Goal: Navigation & Orientation: Find specific page/section

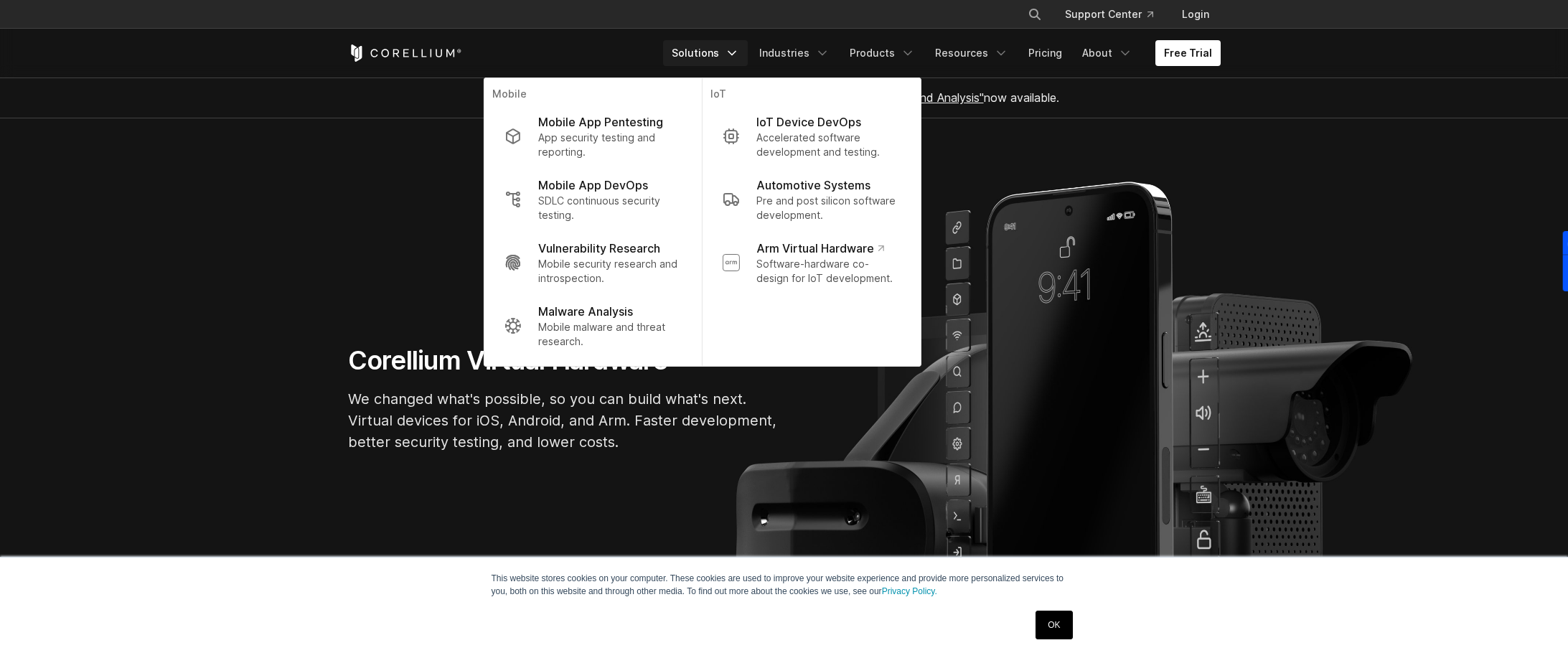
click at [1062, 623] on link "OK" at bounding box center [1054, 625] width 37 height 29
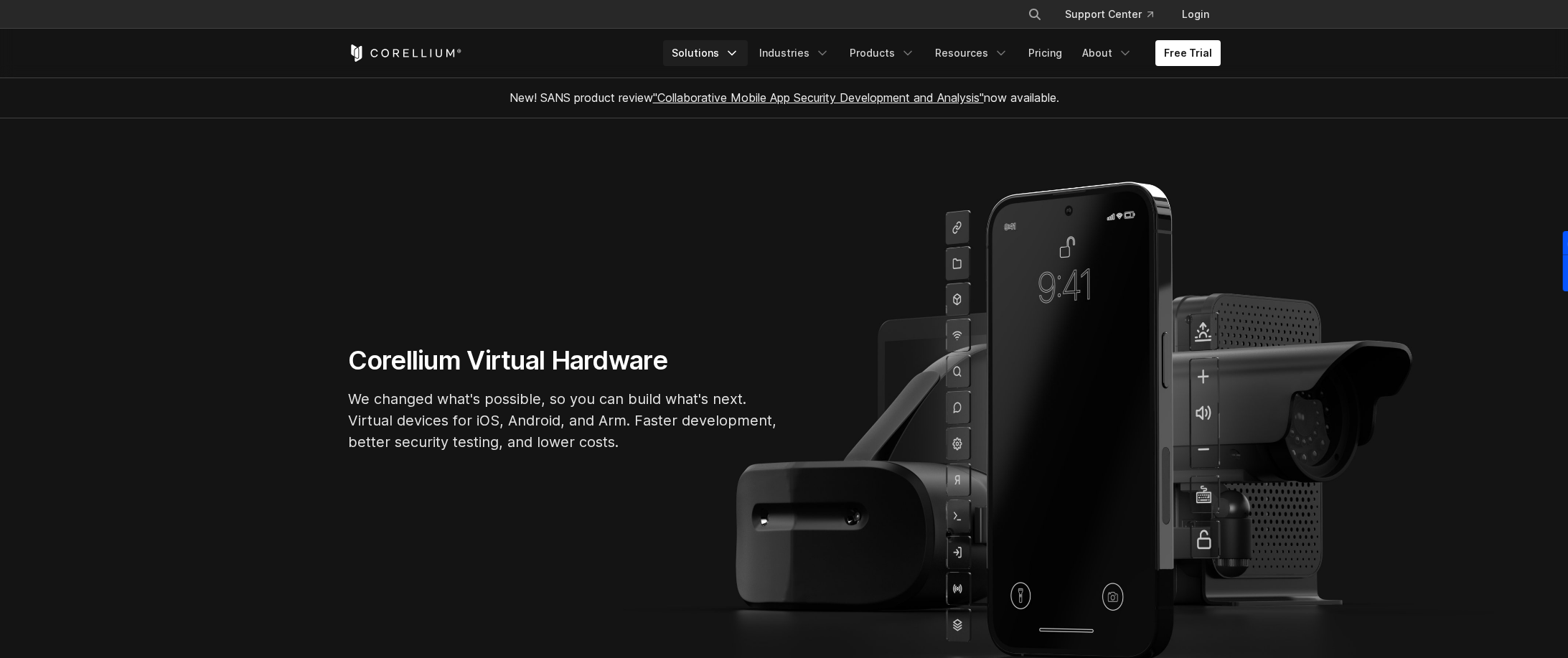
click at [739, 52] on icon "Navigation Menu" at bounding box center [731, 53] width 14 height 14
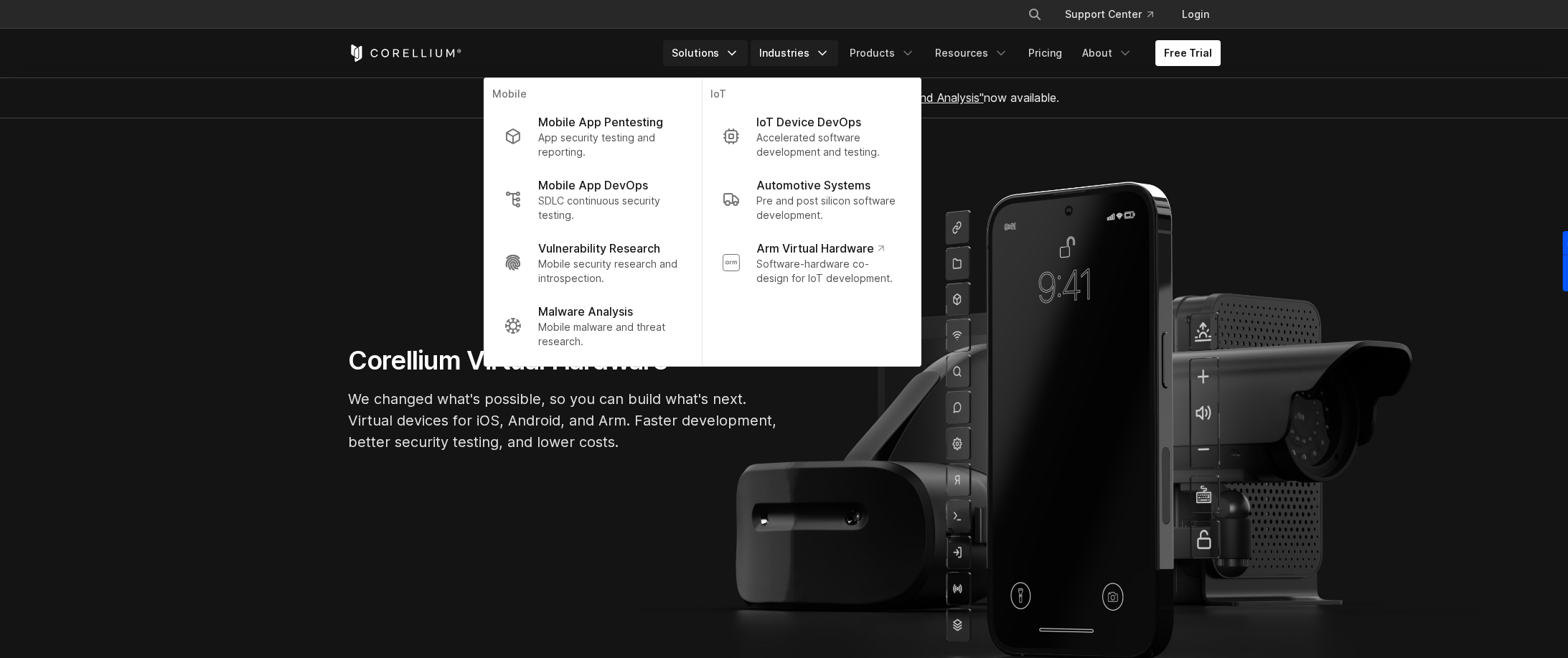
click at [814, 48] on link "Industries" at bounding box center [794, 53] width 88 height 26
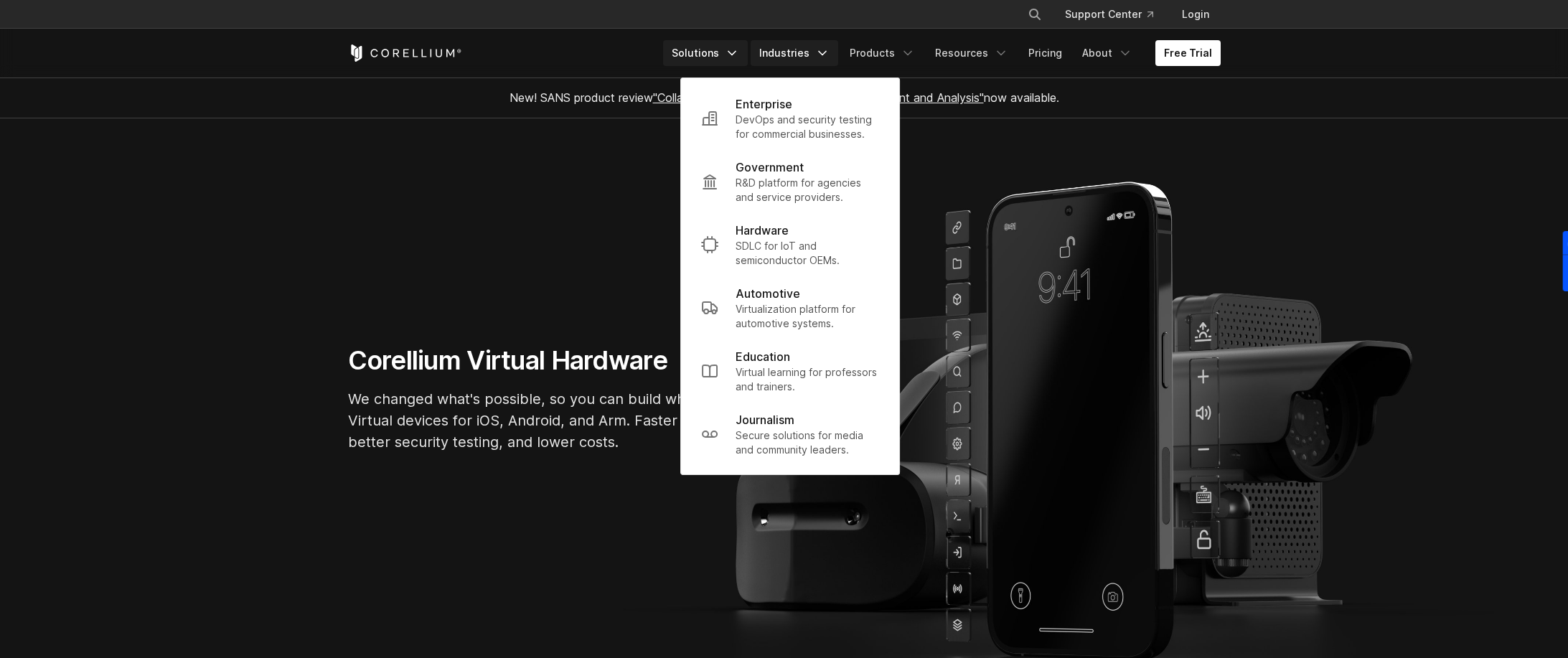
click at [698, 49] on link "Solutions" at bounding box center [705, 53] width 85 height 26
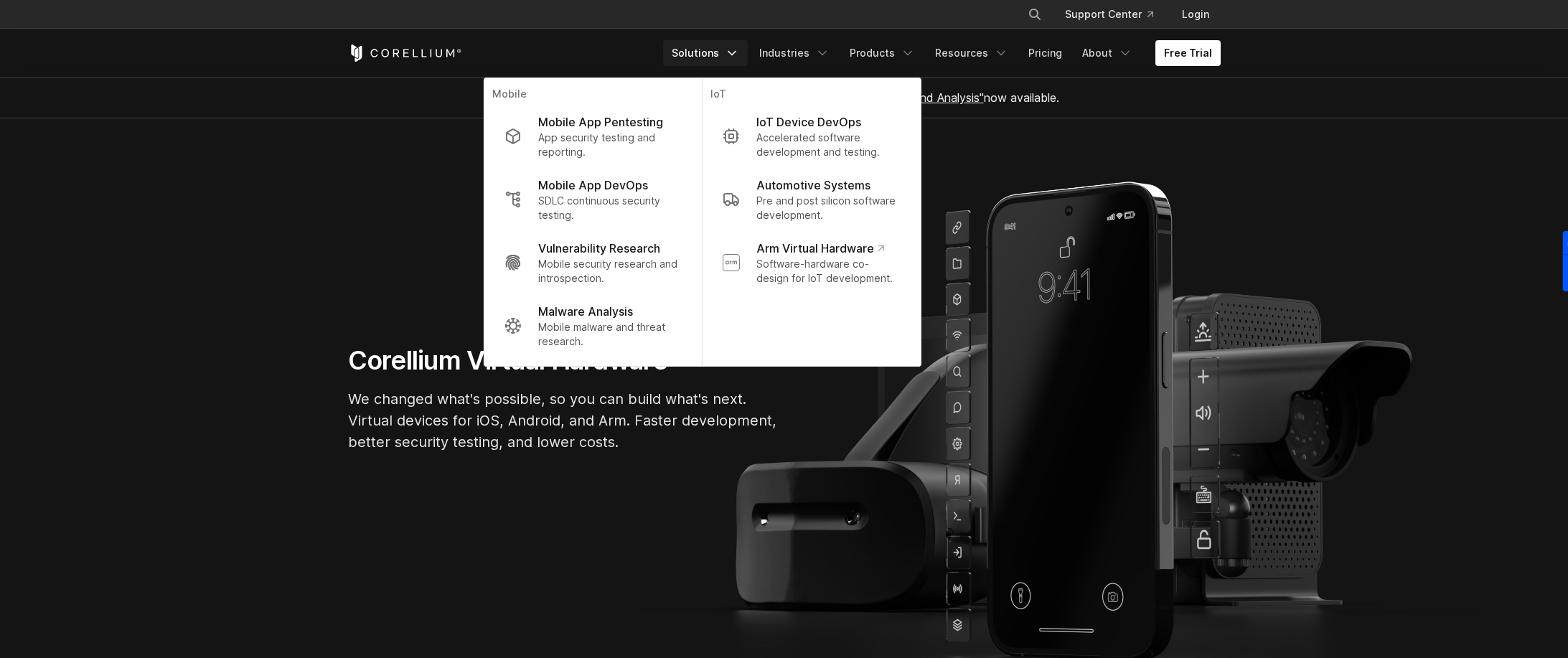
click at [1468, 239] on section "Corellium Virtual Hardware We changed what's possible, so you can build what's …" at bounding box center [784, 405] width 1568 height 573
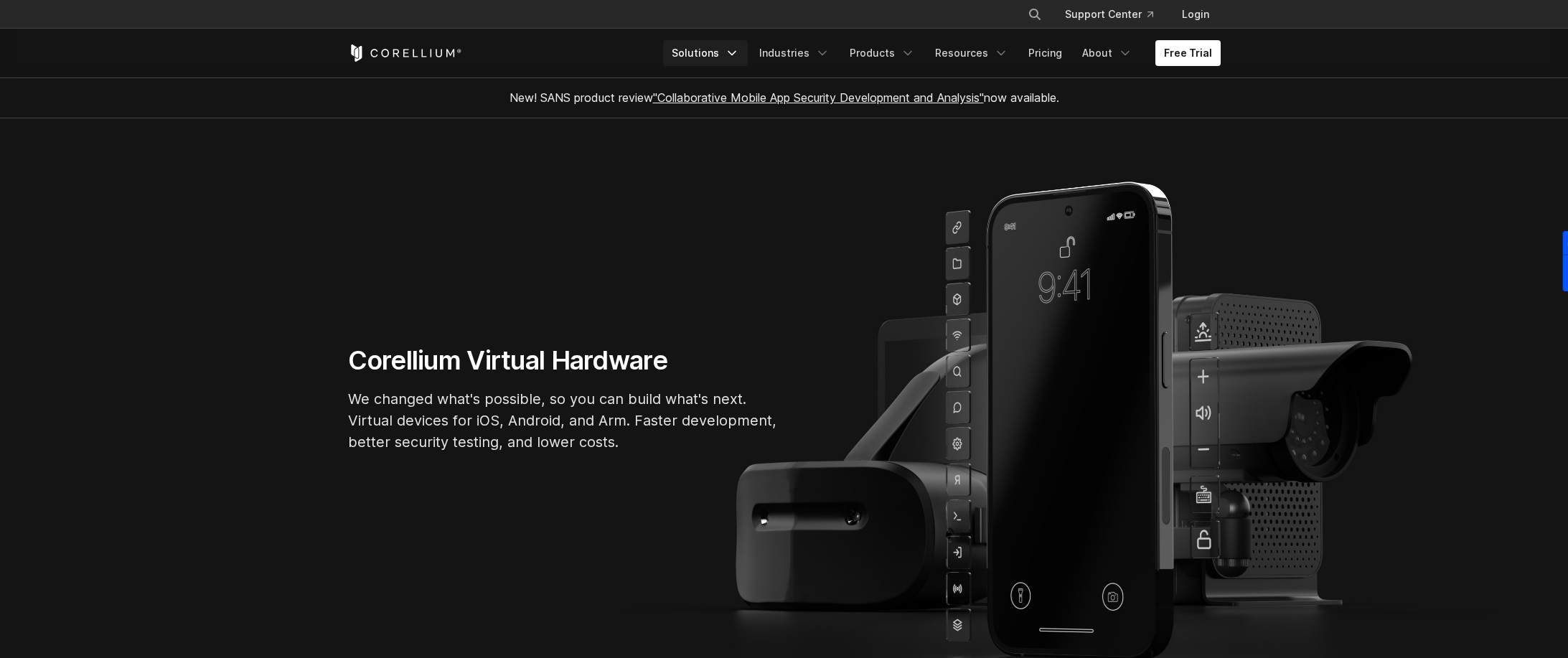
click at [736, 52] on polyline "Navigation Menu" at bounding box center [731, 54] width 7 height 4
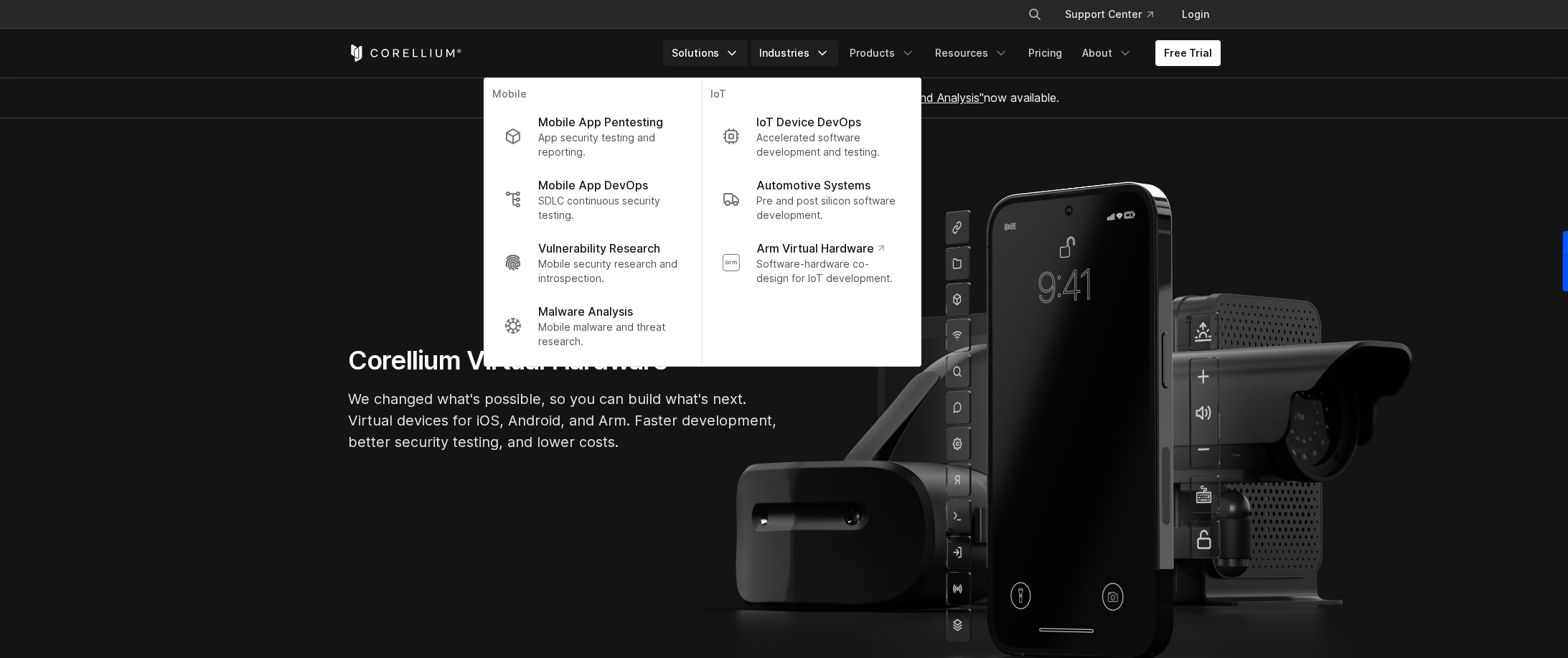
click at [825, 52] on polyline "Navigation Menu" at bounding box center [822, 54] width 7 height 4
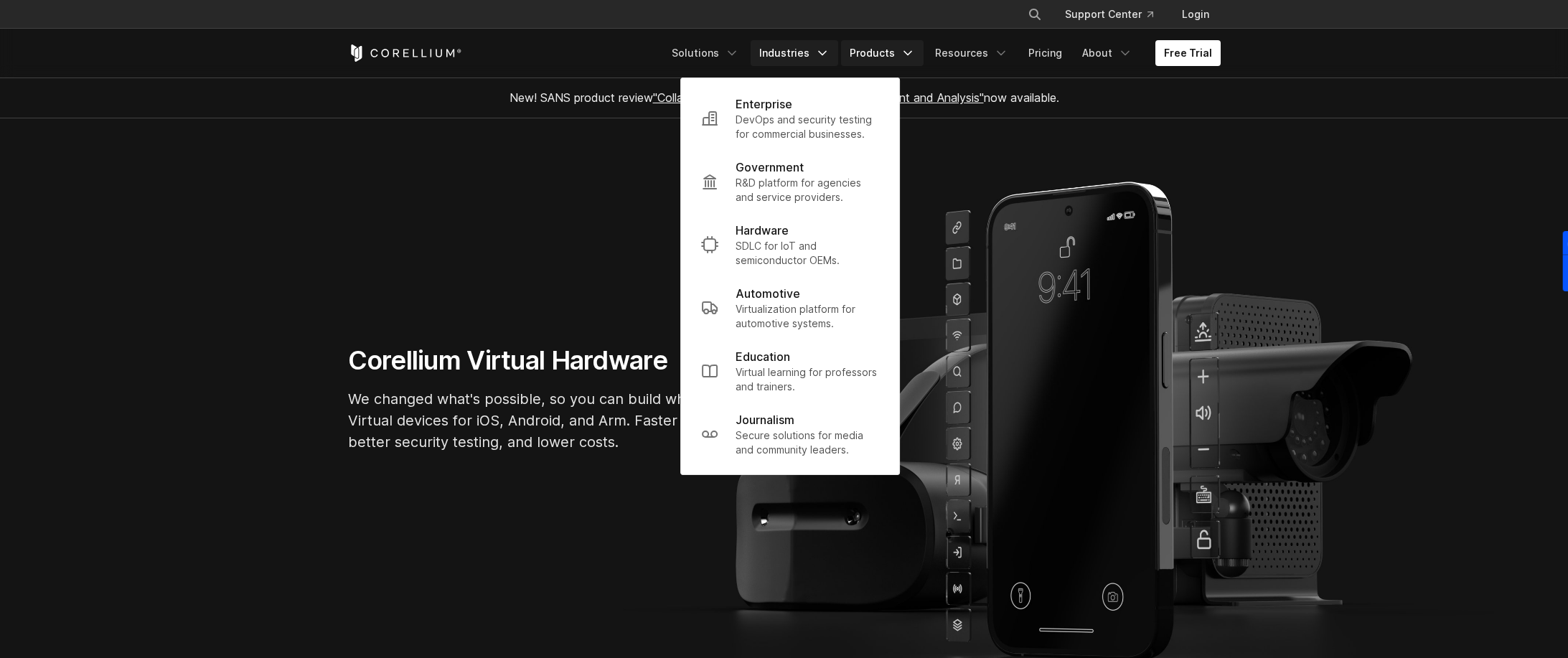
click at [895, 54] on link "Products" at bounding box center [882, 53] width 83 height 26
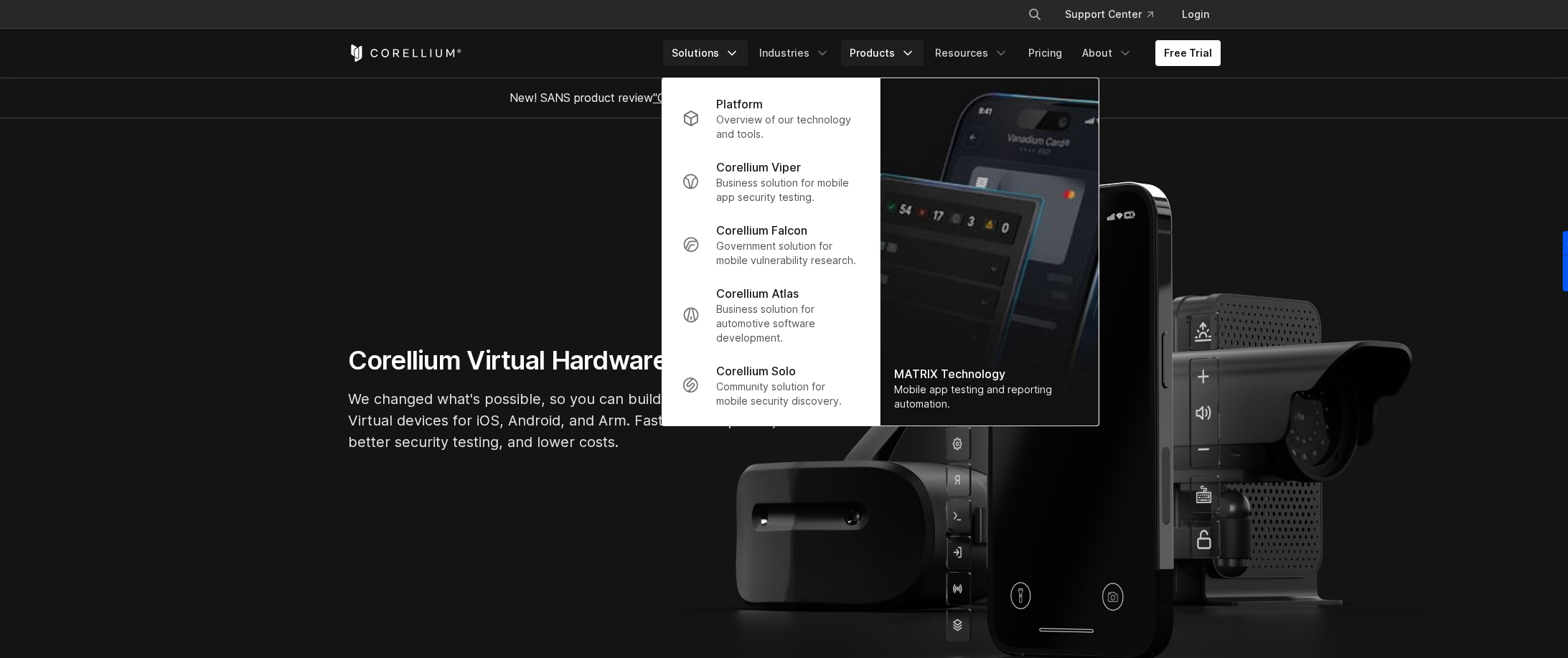
click at [736, 52] on polyline "Navigation Menu" at bounding box center [731, 54] width 7 height 4
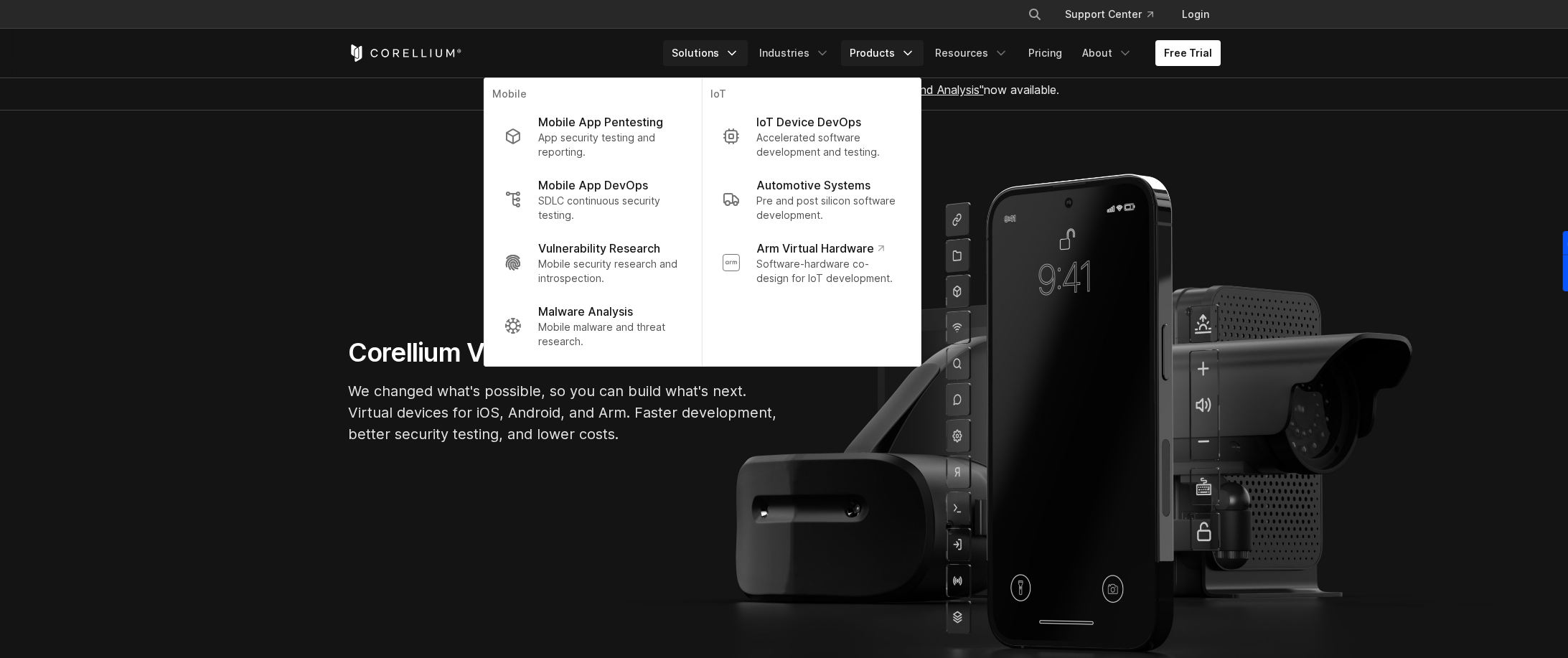
scroll to position [9, 0]
click at [906, 52] on icon "Navigation Menu" at bounding box center [907, 53] width 14 height 14
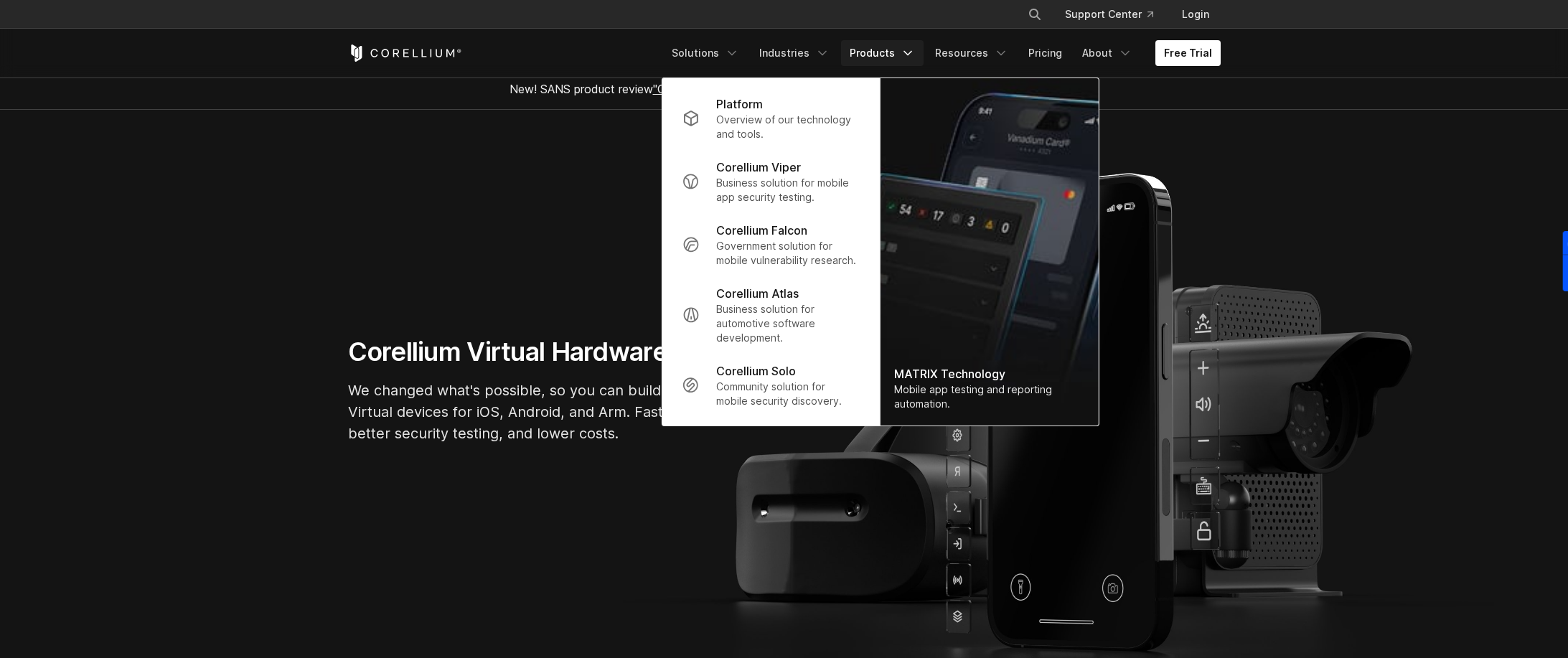
drag, startPoint x: 1219, startPoint y: 118, endPoint x: 1125, endPoint y: 91, distance: 97.8
click at [1216, 117] on section "Corellium Virtual Hardware We changed what's possible, so you can build what's …" at bounding box center [784, 397] width 1568 height 573
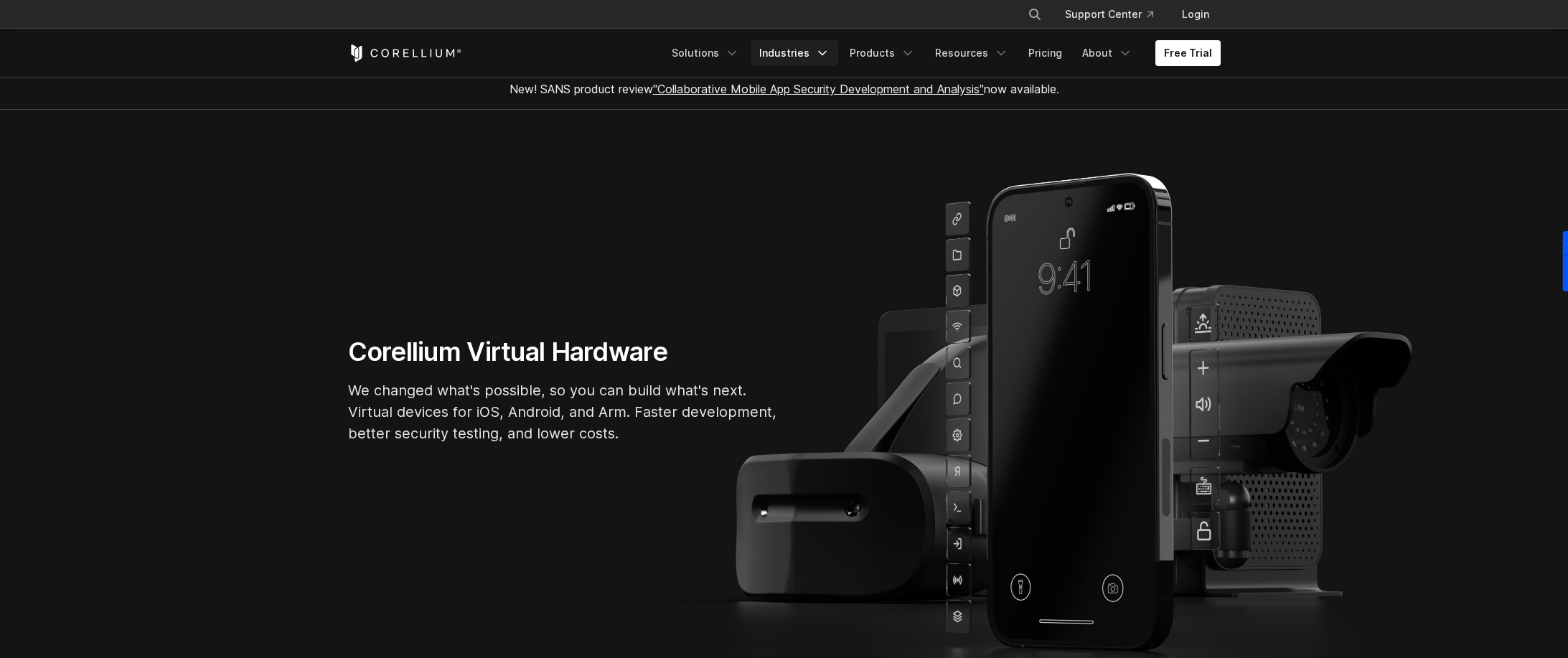
click at [825, 54] on icon "Navigation Menu" at bounding box center [822, 53] width 14 height 14
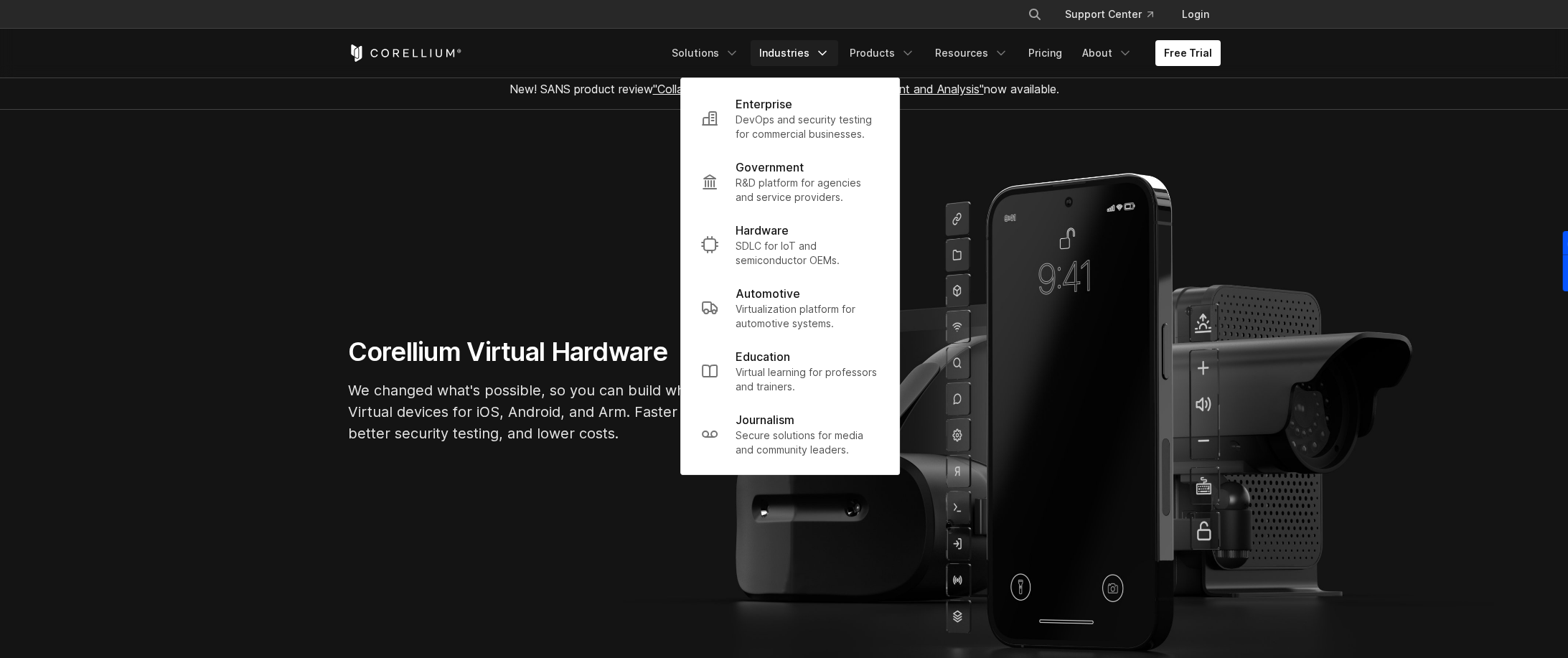
click at [1266, 83] on section "New! SANS product review "Collaborative Mobile App Security Development and Ana…" at bounding box center [784, 89] width 1568 height 41
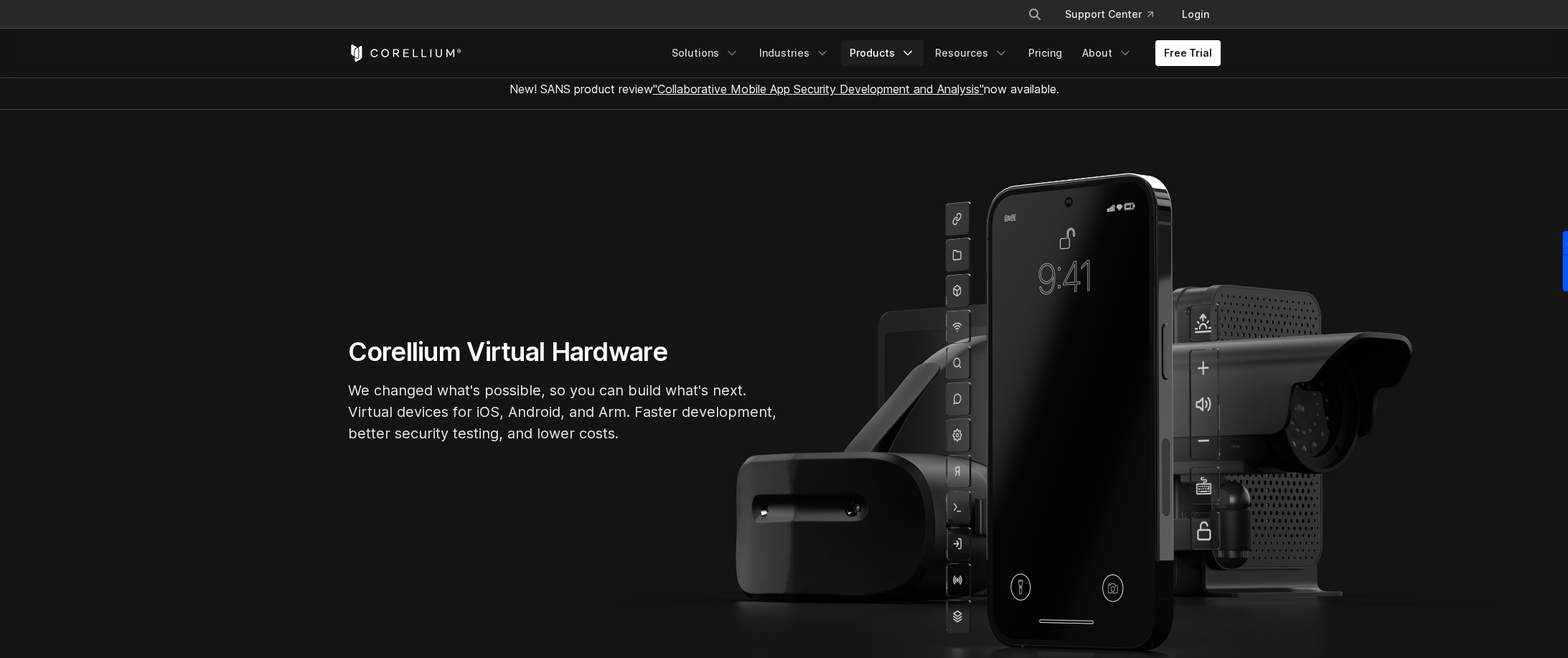
click at [911, 52] on polyline "Navigation Menu" at bounding box center [906, 54] width 7 height 4
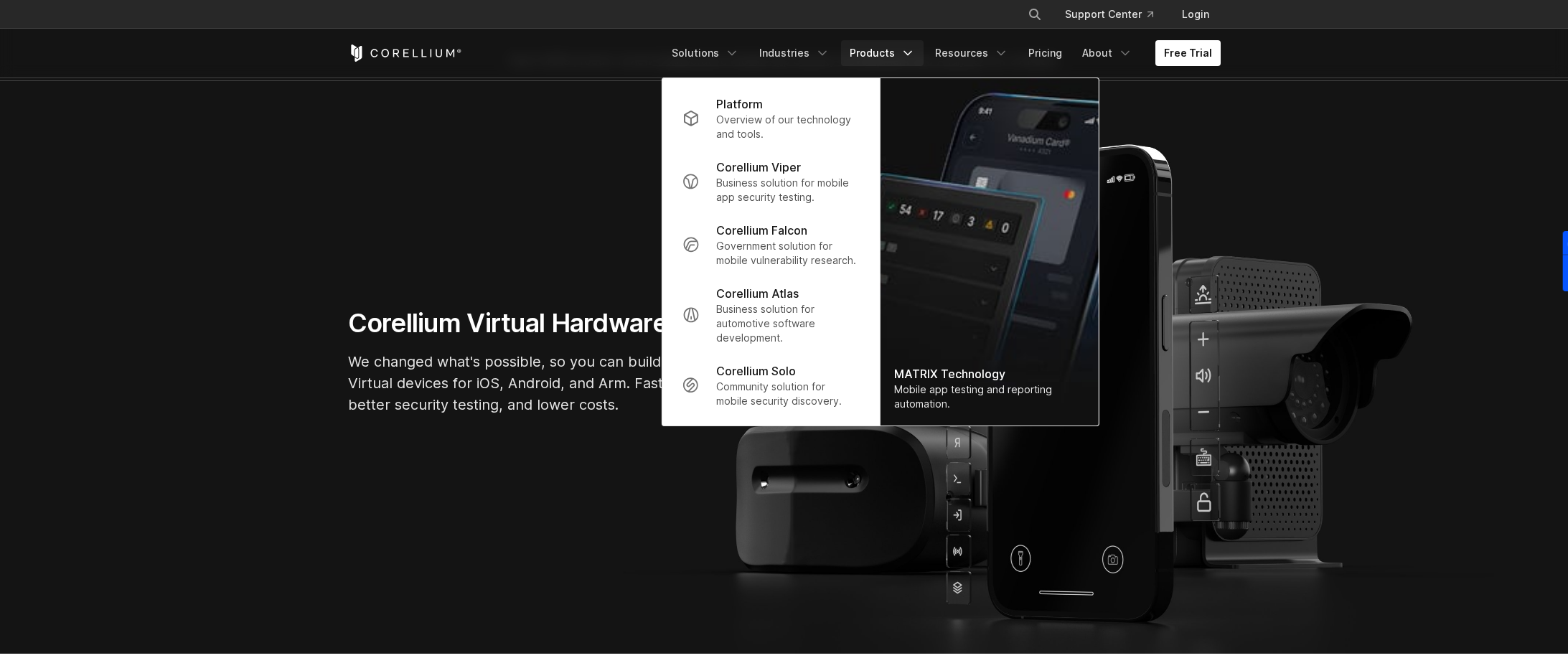
scroll to position [38, 0]
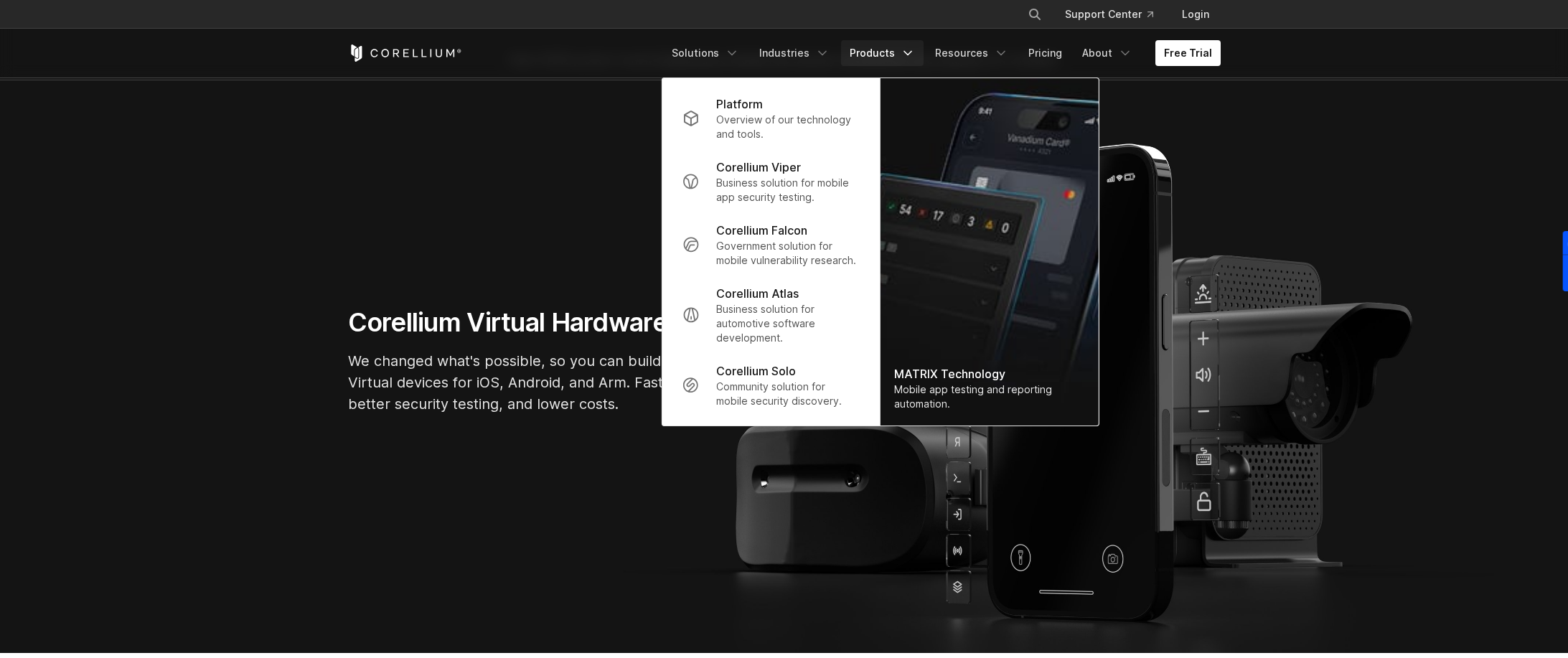
click at [914, 53] on icon "Navigation Menu" at bounding box center [907, 53] width 14 height 14
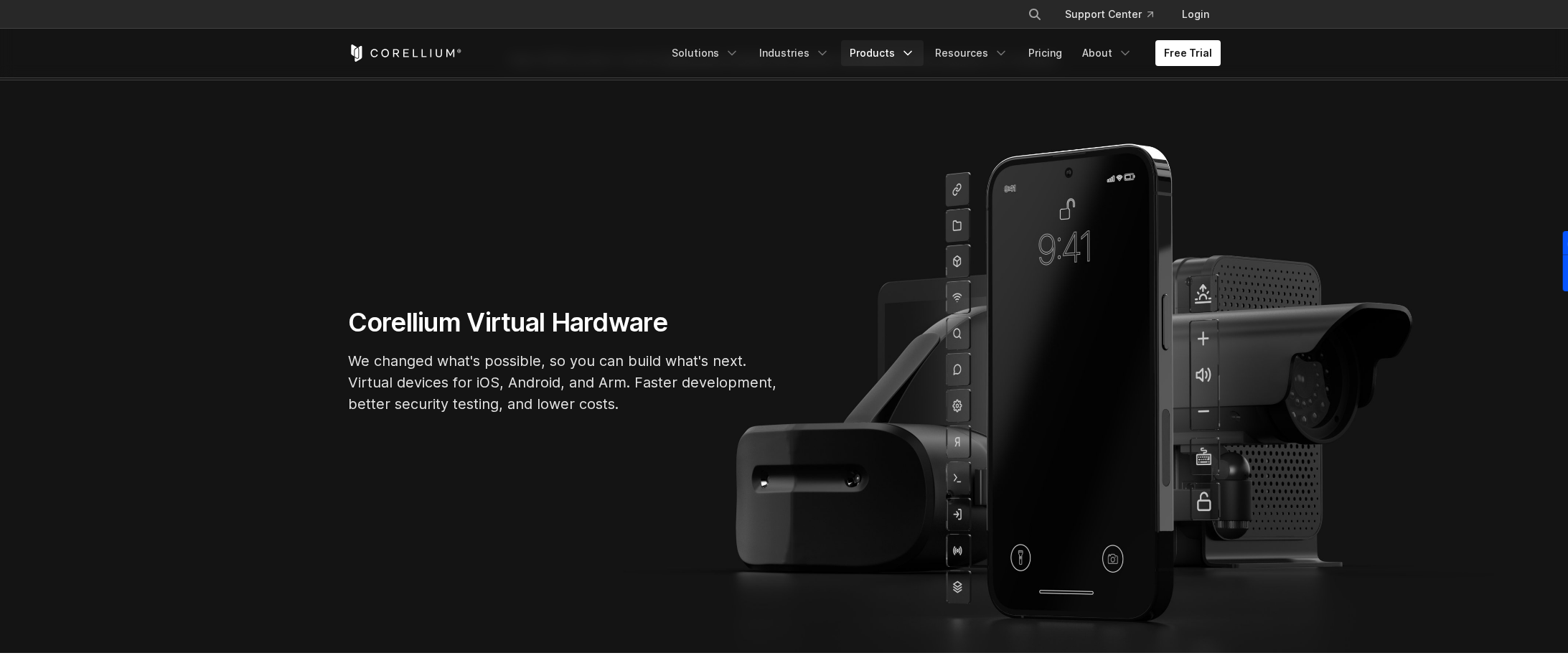
click at [914, 53] on icon "Navigation Menu" at bounding box center [907, 53] width 14 height 14
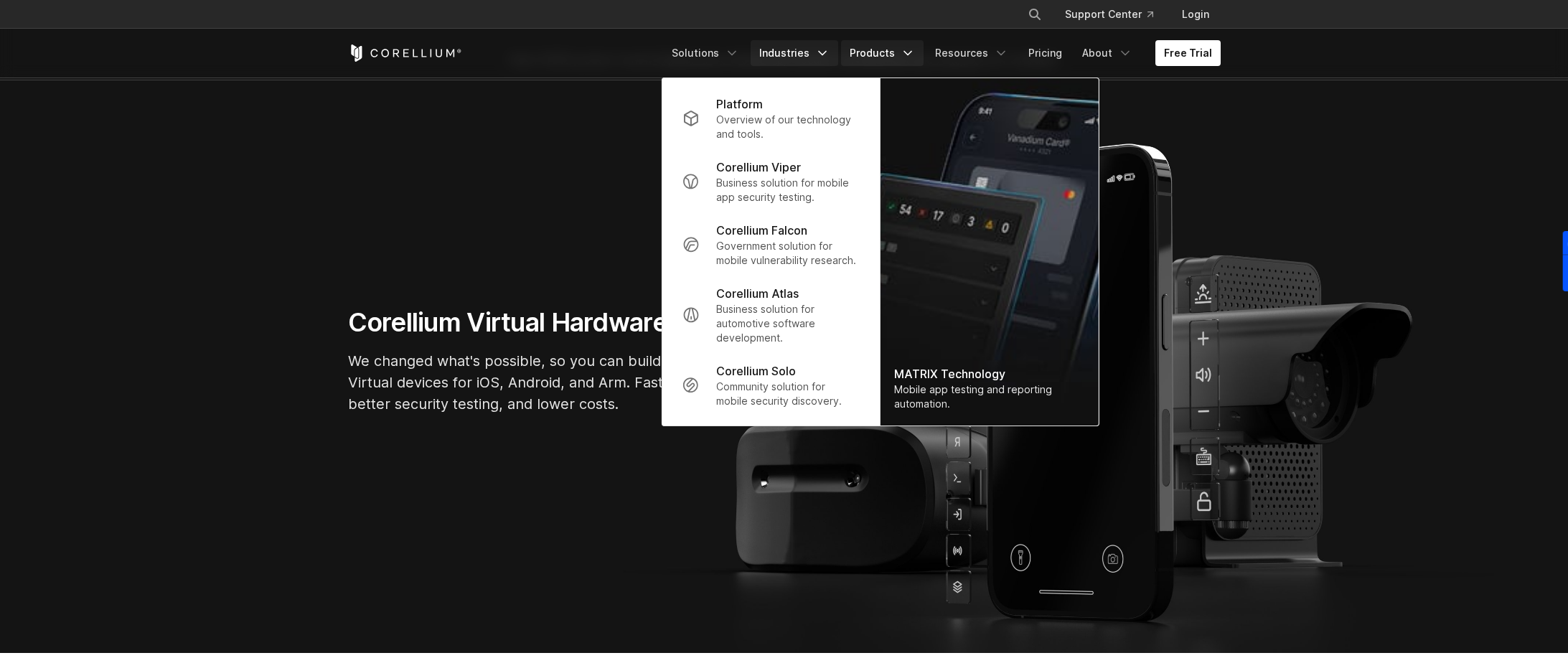
click at [829, 52] on icon "Navigation Menu" at bounding box center [822, 53] width 14 height 14
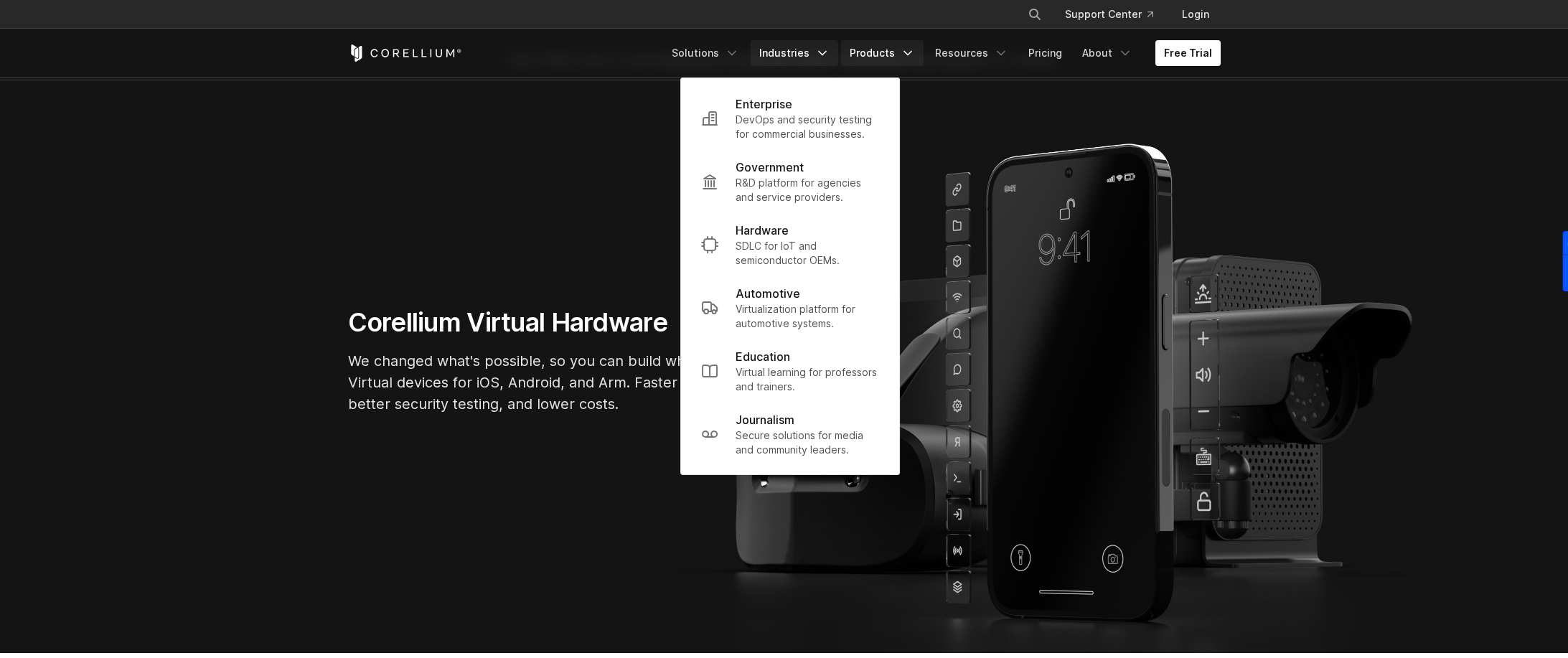
click at [902, 49] on link "Products" at bounding box center [882, 53] width 83 height 26
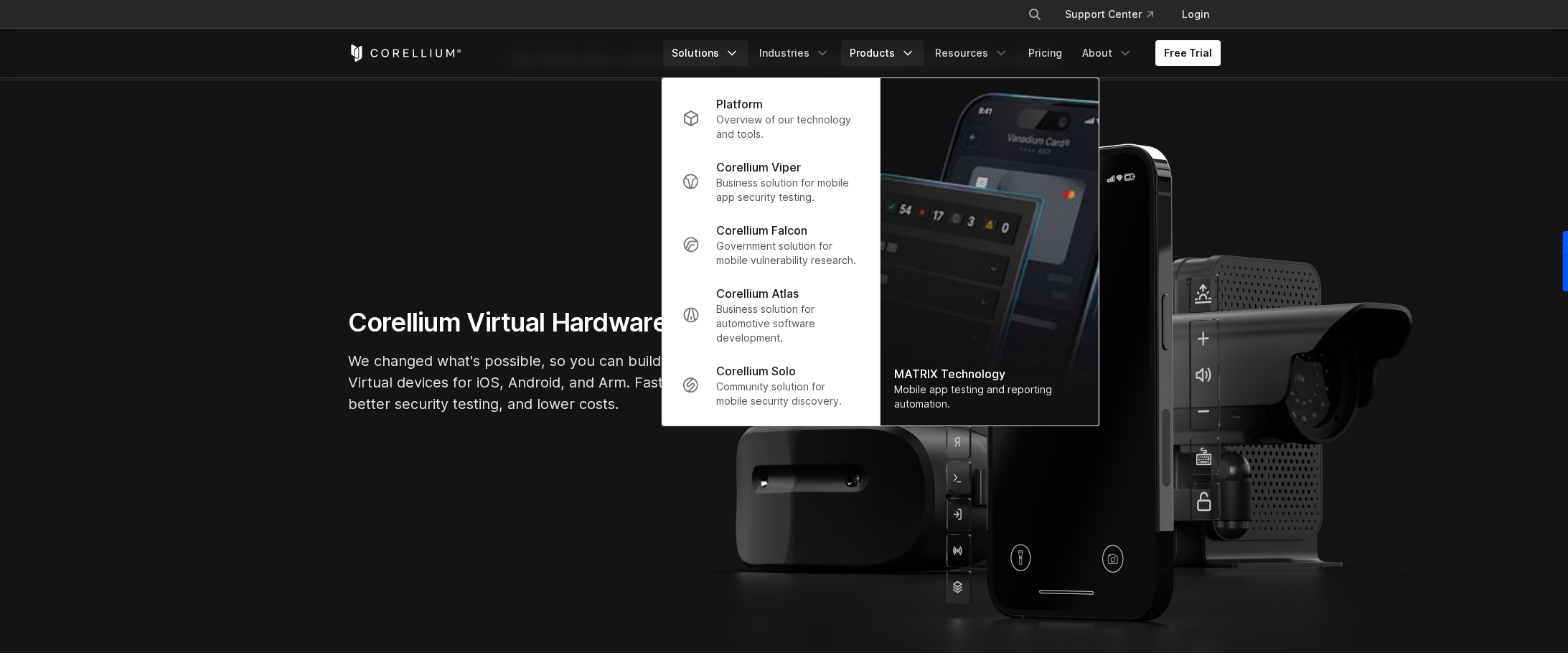
click at [747, 52] on link "Solutions" at bounding box center [705, 53] width 85 height 26
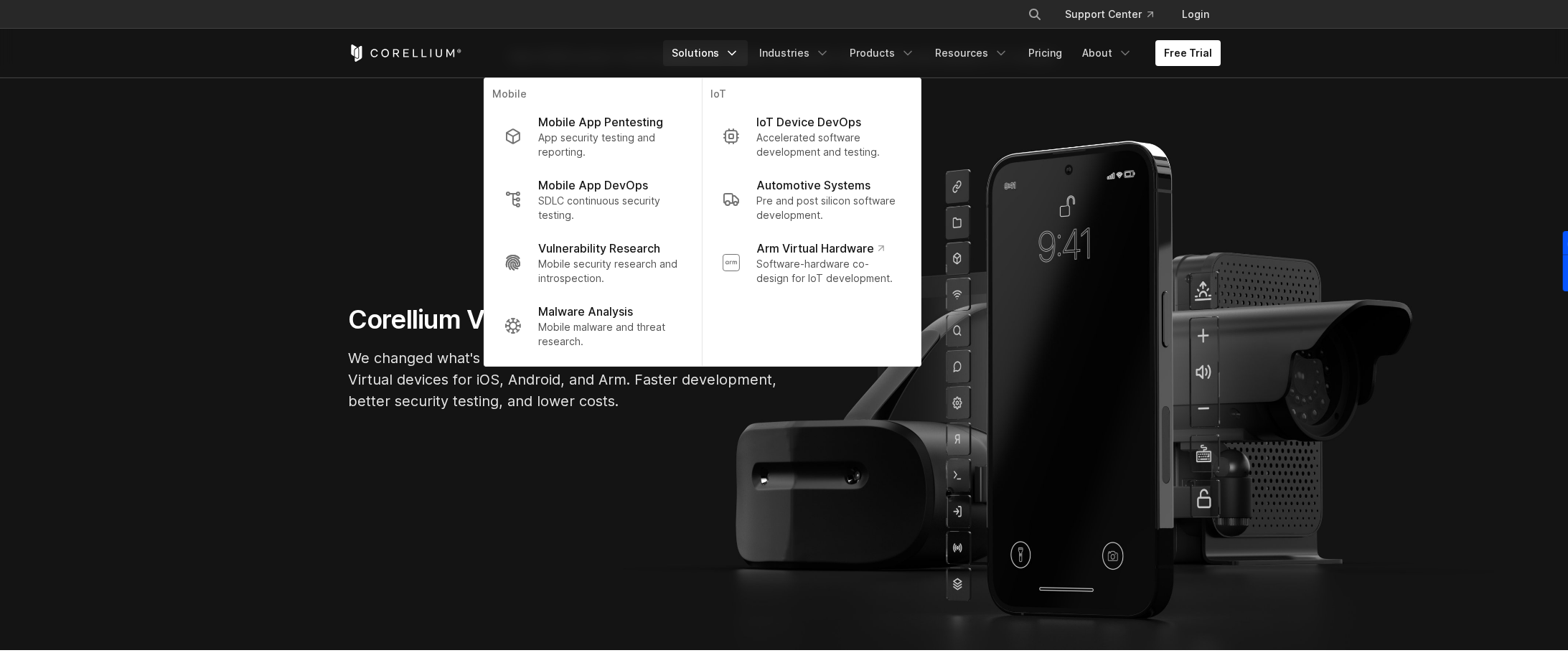
scroll to position [41, 0]
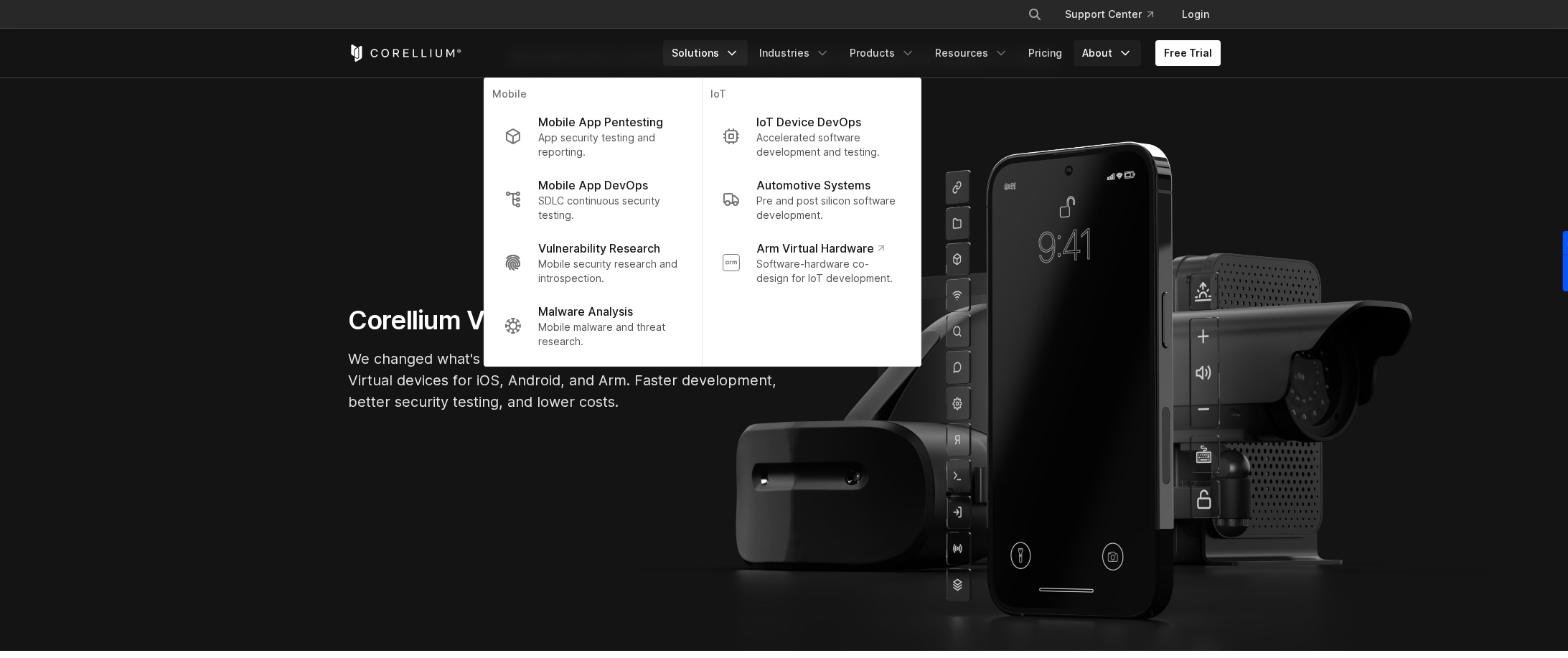
click at [1135, 53] on link "About" at bounding box center [1107, 53] width 68 height 26
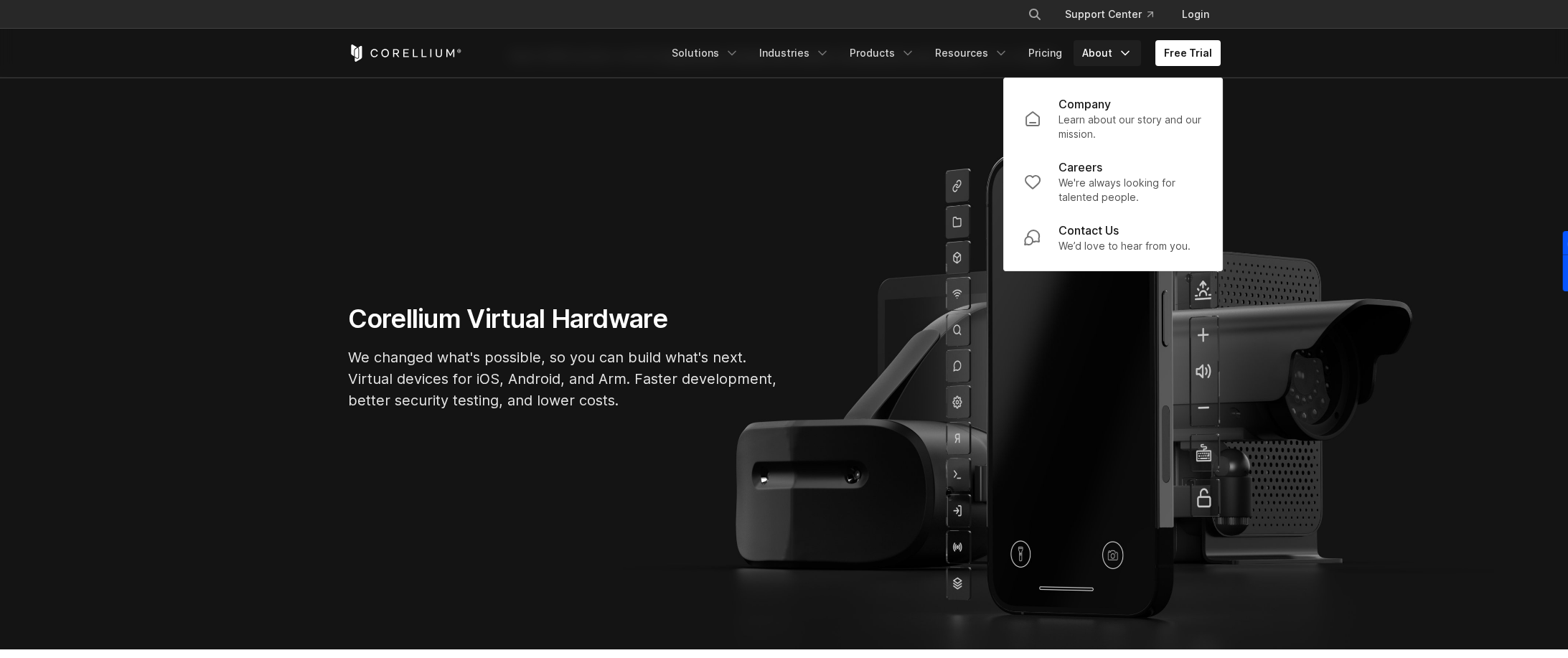
click at [1135, 53] on link "About" at bounding box center [1107, 53] width 68 height 26
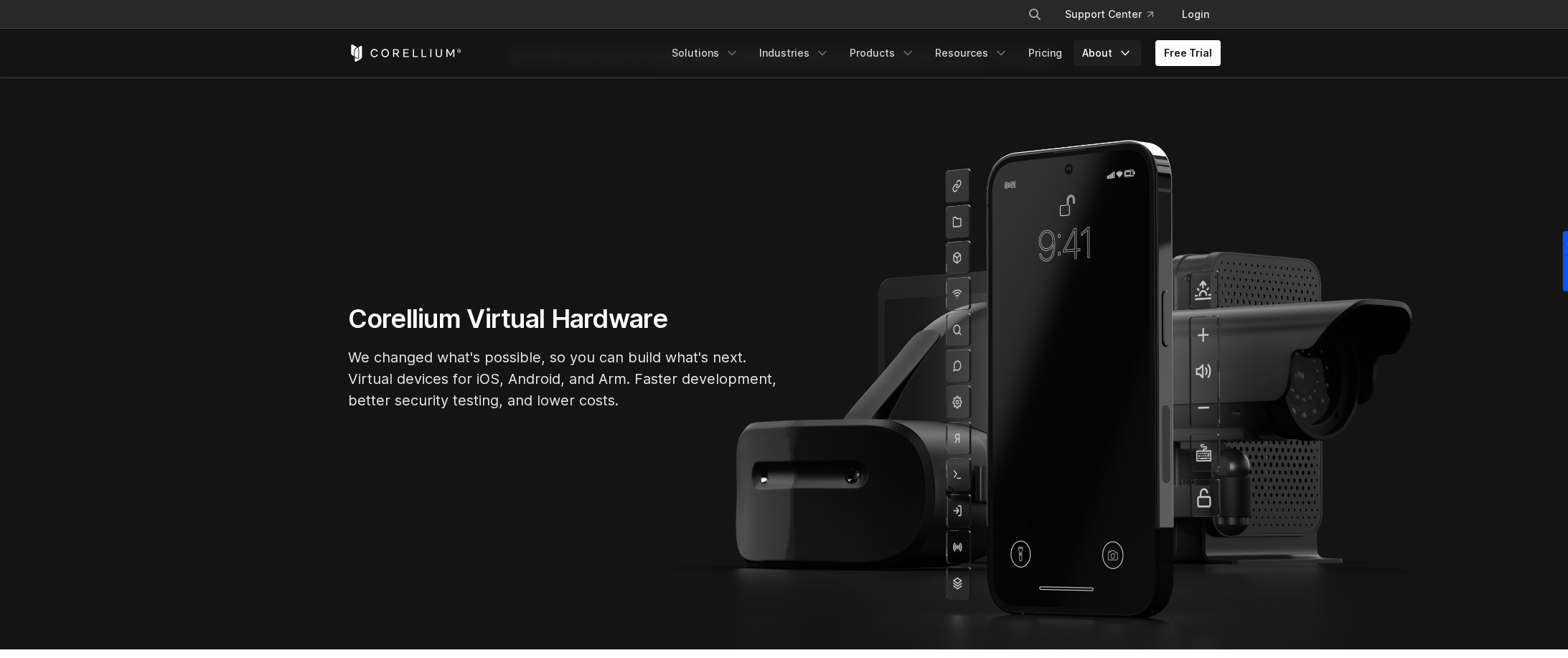
scroll to position [41, 0]
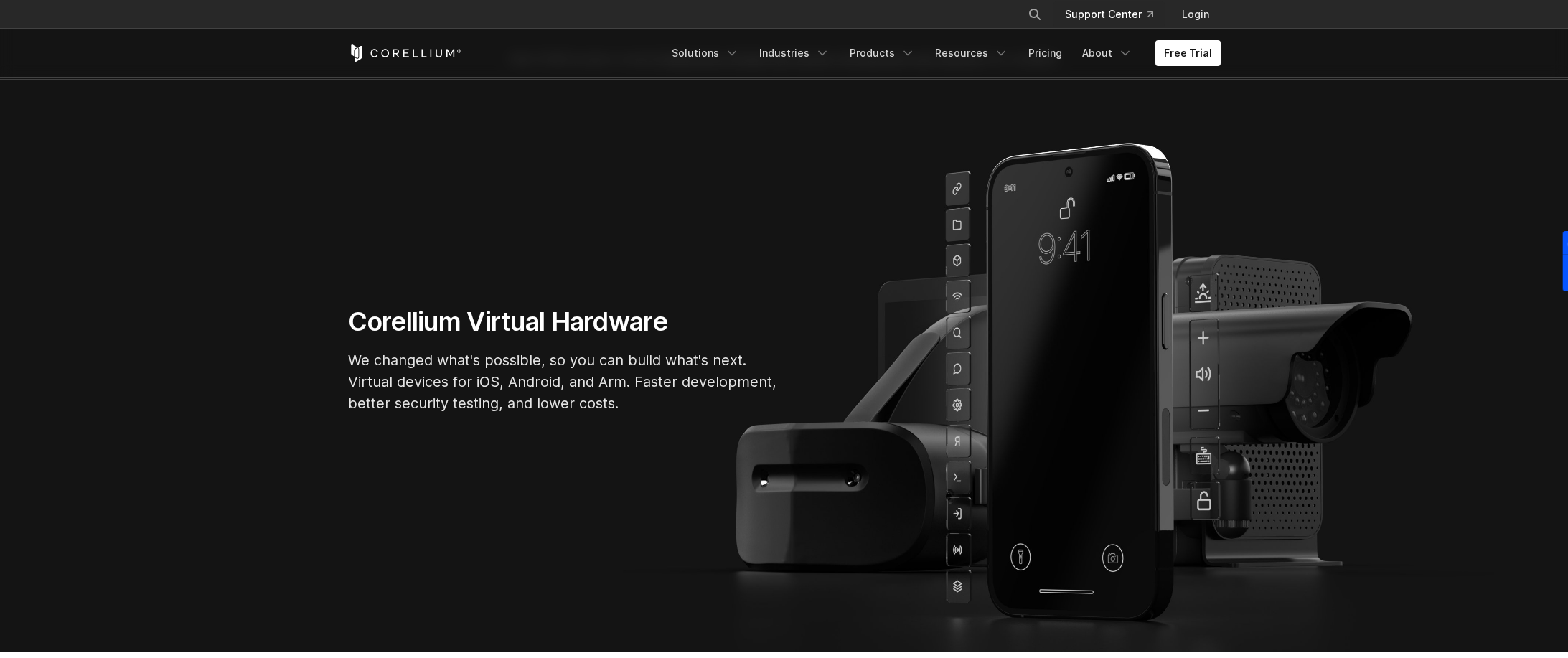
click at [1145, 12] on link "Support Center" at bounding box center [1108, 14] width 111 height 26
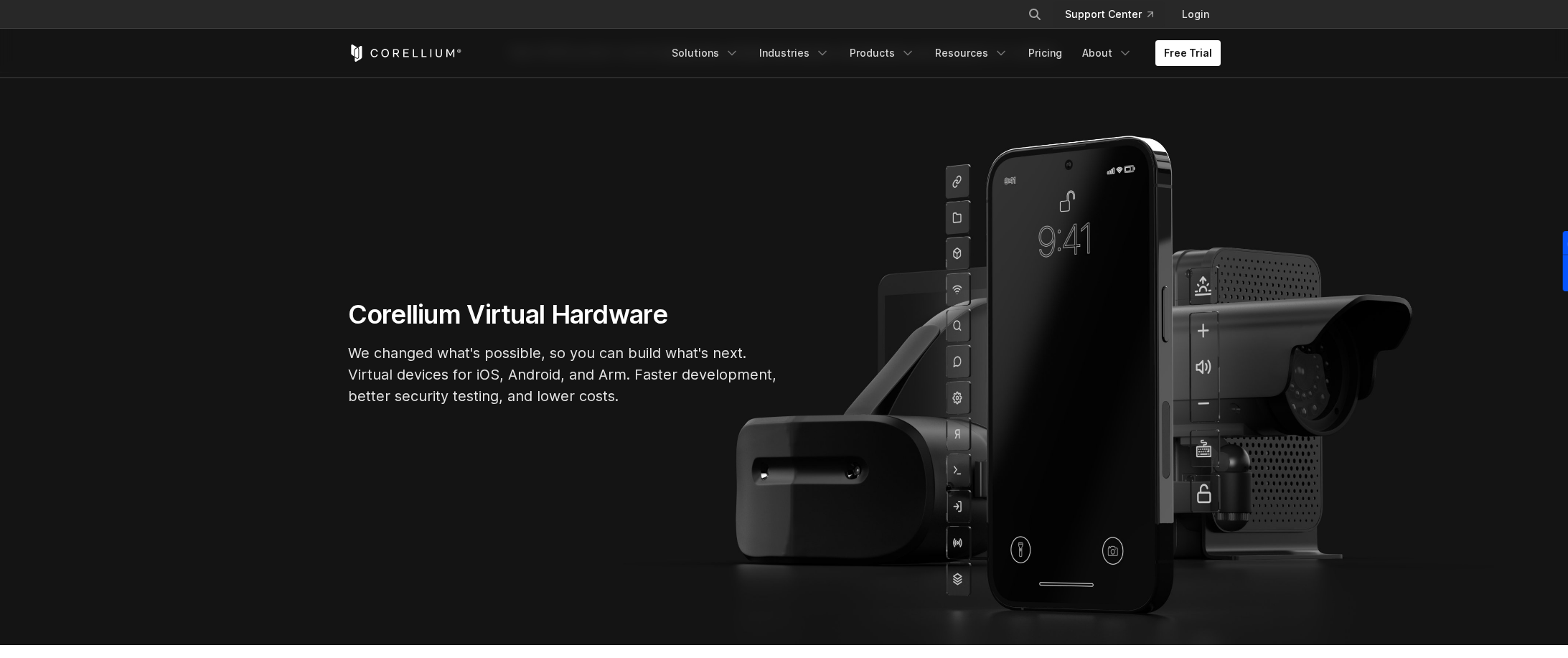
scroll to position [49, 0]
